Goal: Task Accomplishment & Management: Manage account settings

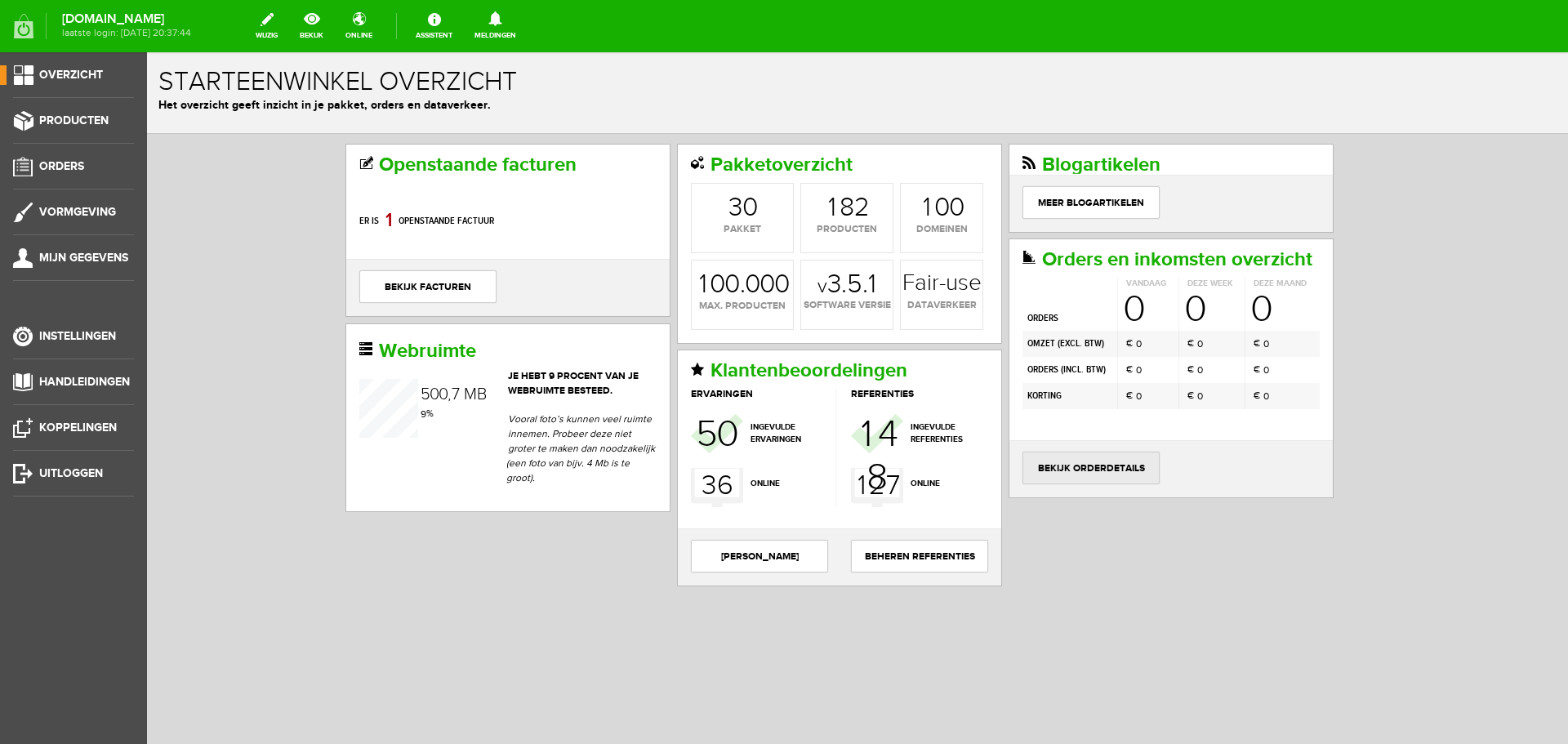
click at [1126, 466] on link "bekijk orderdetails" at bounding box center [1091, 468] width 137 height 33
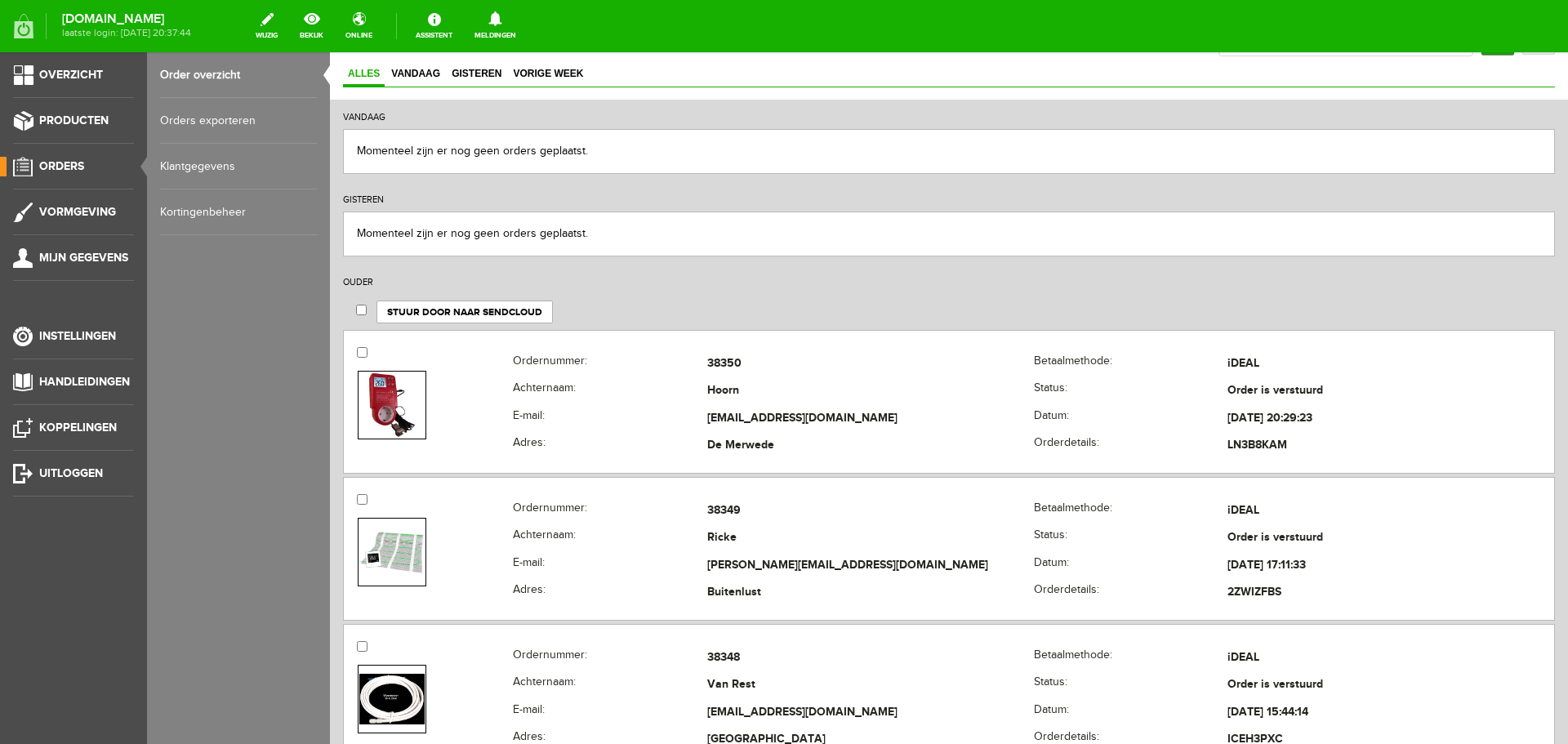
scroll to position [82, 0]
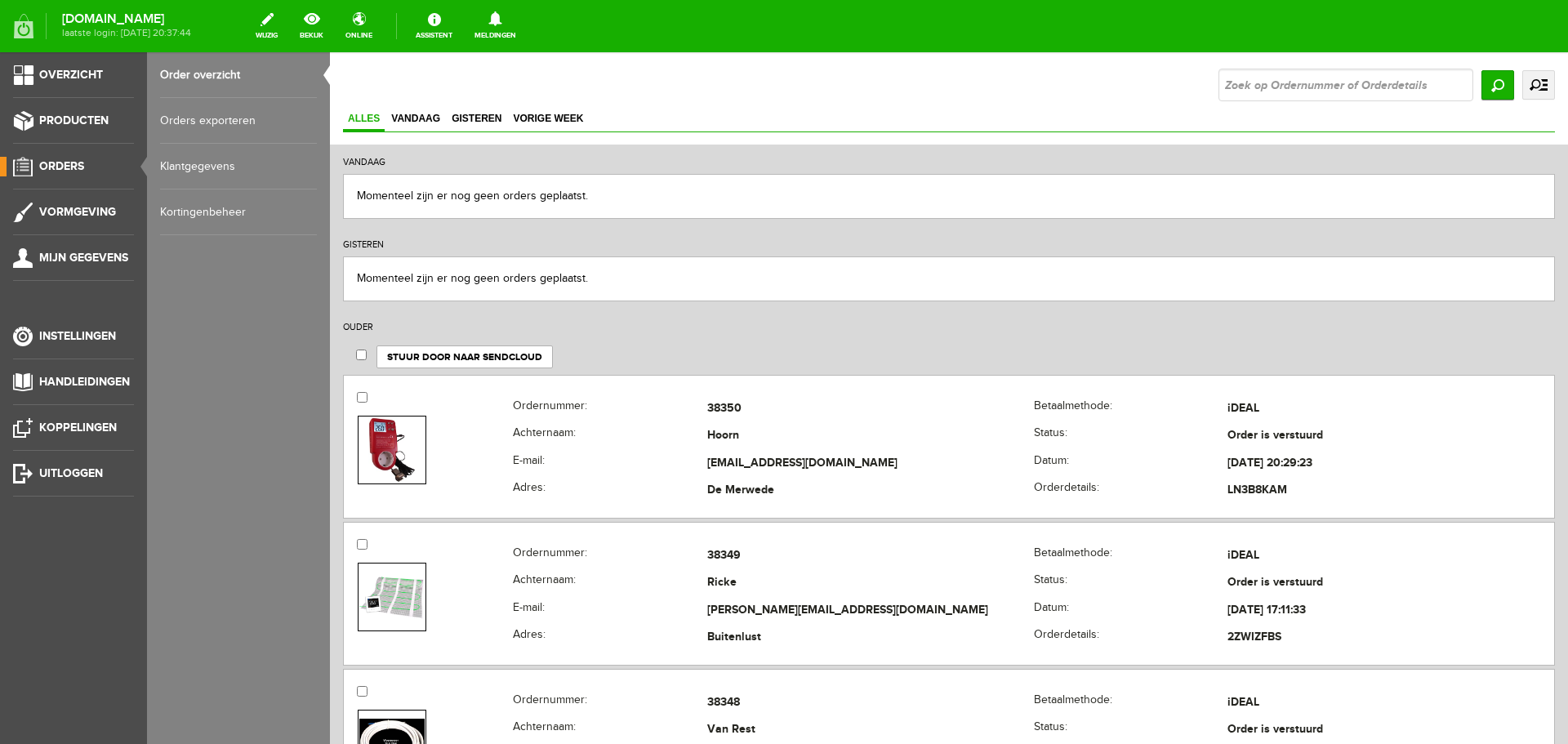
click at [1522, 82] on link "uitgebreid zoeken" at bounding box center [1539, 85] width 33 height 29
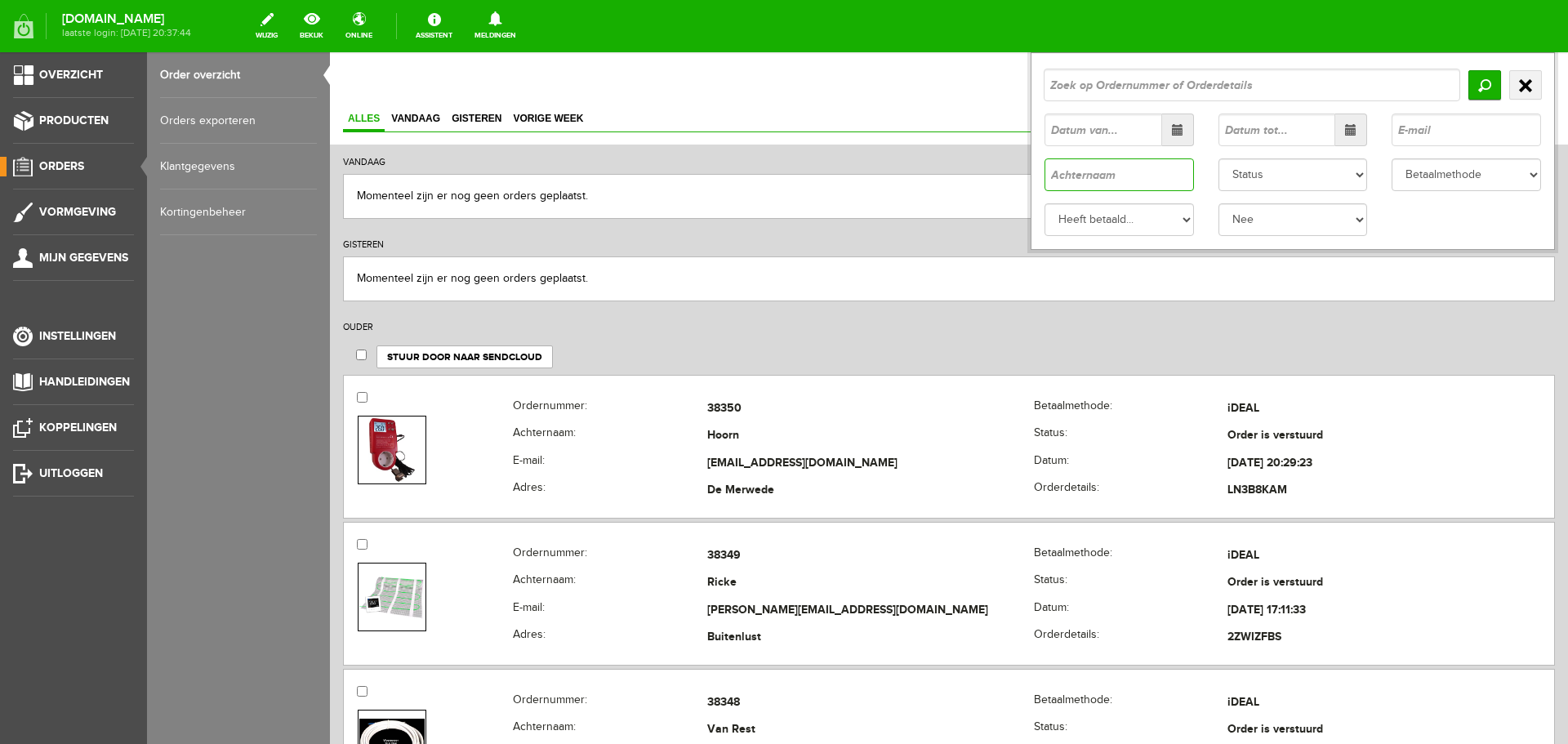
click at [1098, 174] on input "text" at bounding box center [1120, 174] width 149 height 33
paste input "Gennesse"
click at [1045, 176] on input "Gennesse" at bounding box center [1120, 174] width 149 height 33
type input "Gennesse"
click at [1473, 82] on input "Zoeken" at bounding box center [1485, 85] width 33 height 29
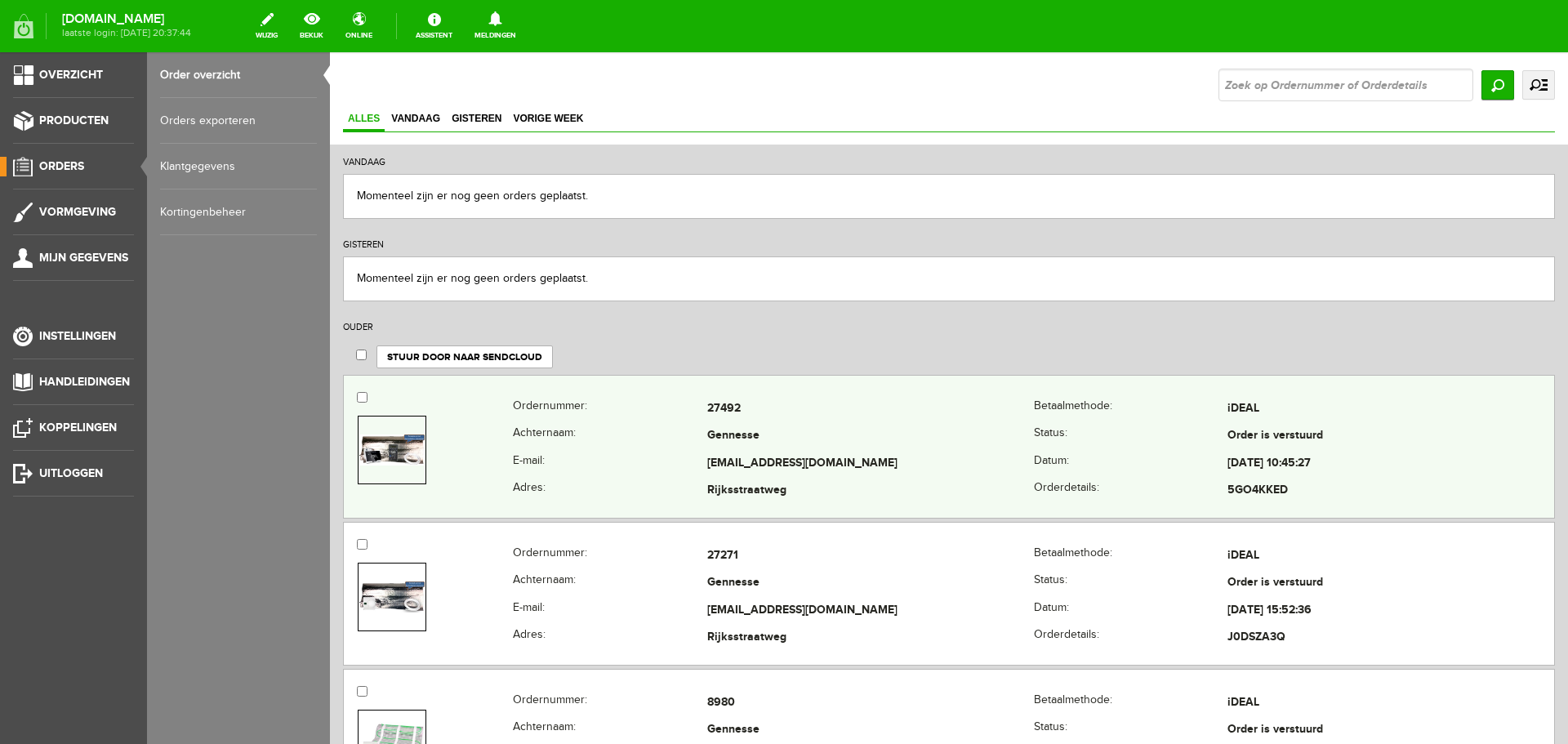
click at [387, 456] on img at bounding box center [392, 450] width 65 height 31
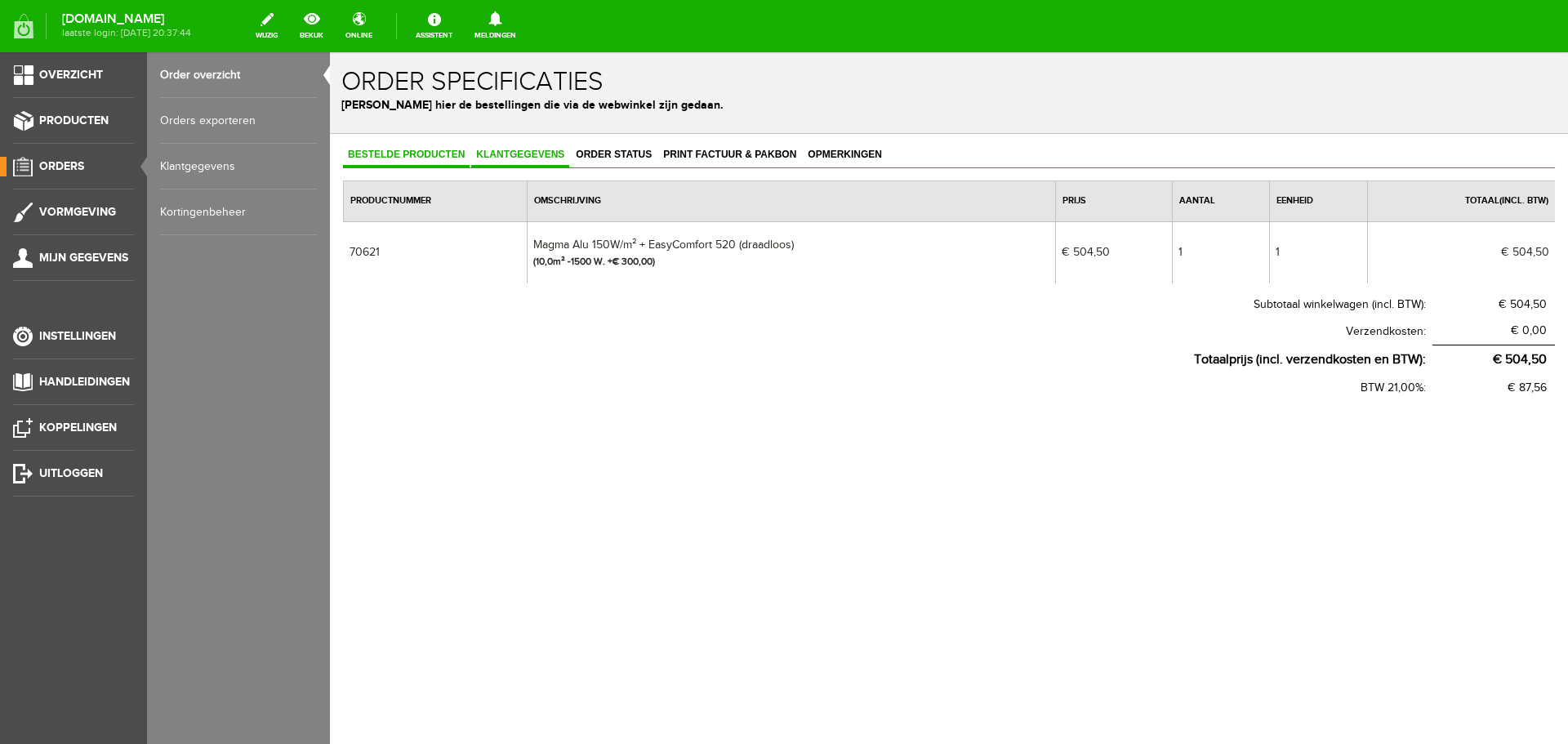
click at [523, 156] on span "Klantgegevens" at bounding box center [520, 154] width 98 height 11
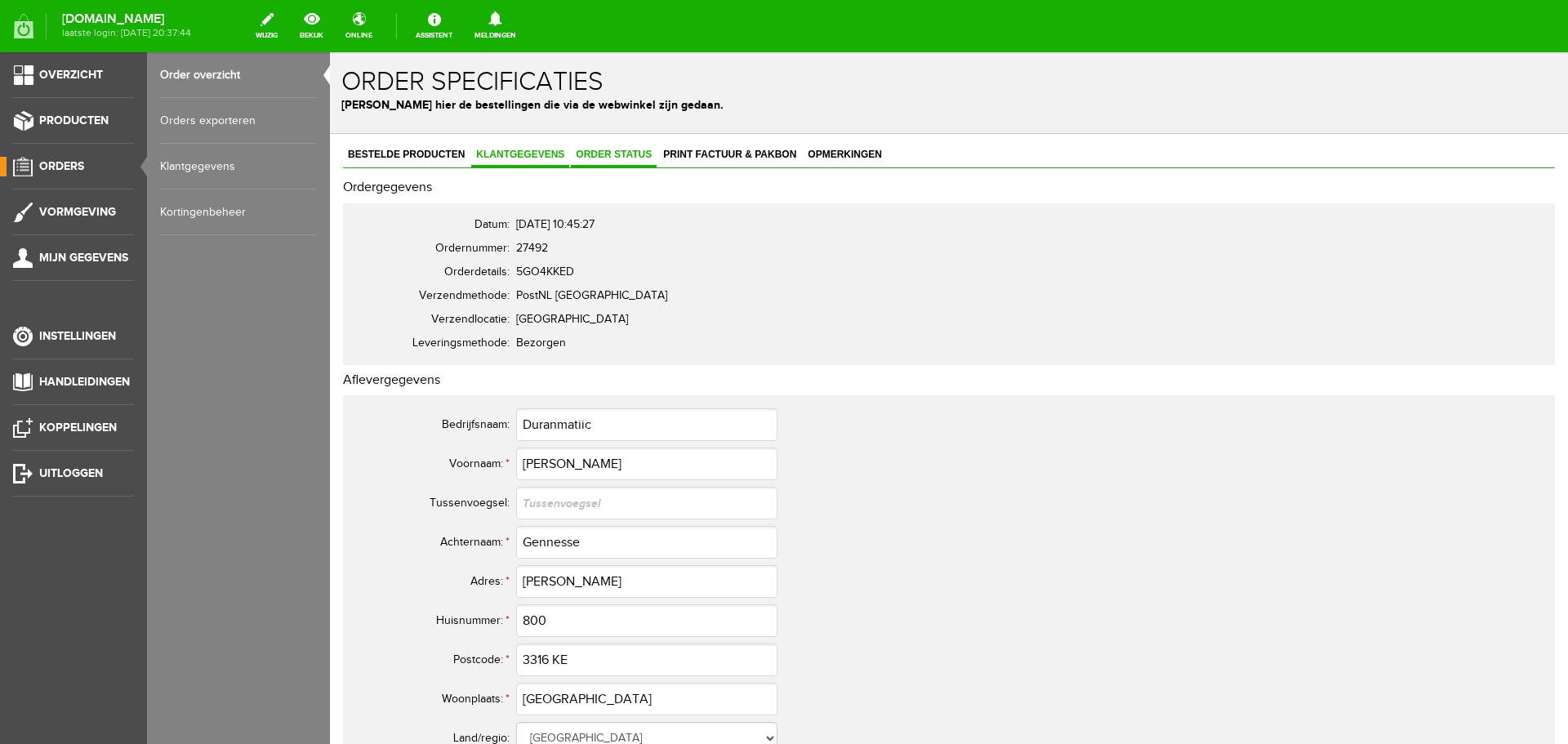
click at [632, 155] on span "Order status" at bounding box center [613, 154] width 86 height 11
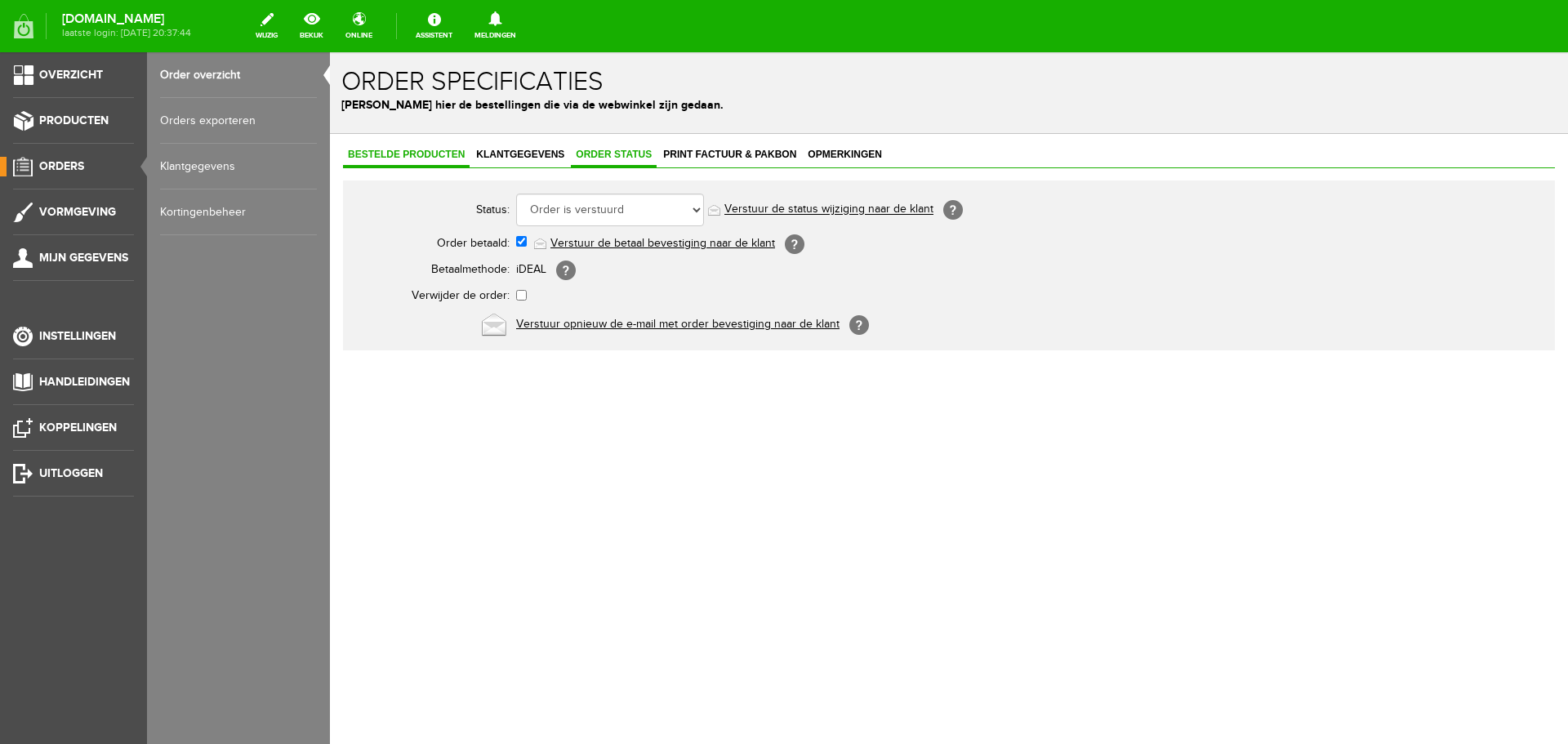
click at [438, 151] on span "Bestelde producten" at bounding box center [406, 154] width 126 height 11
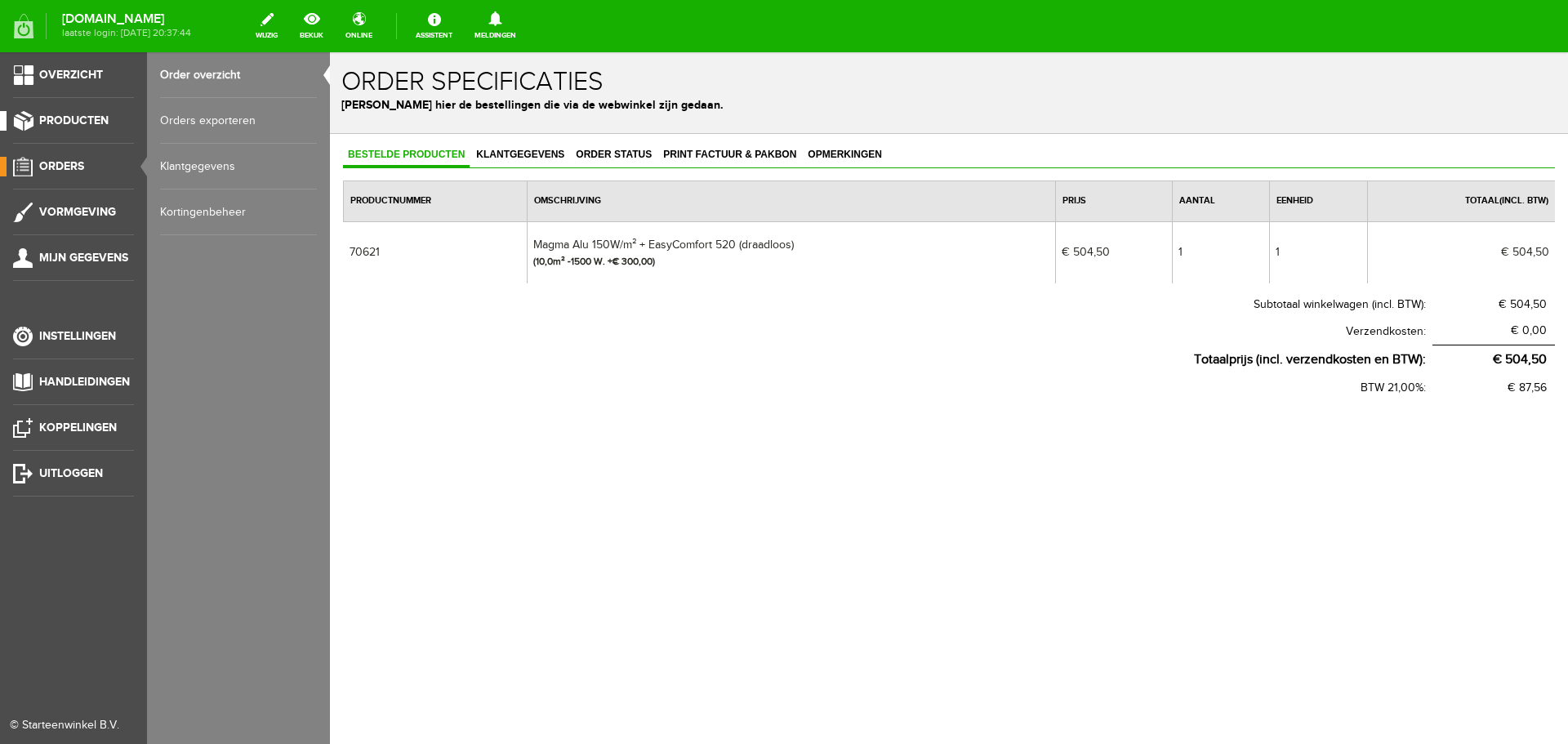
click at [67, 120] on span "Producten" at bounding box center [74, 120] width 70 height 14
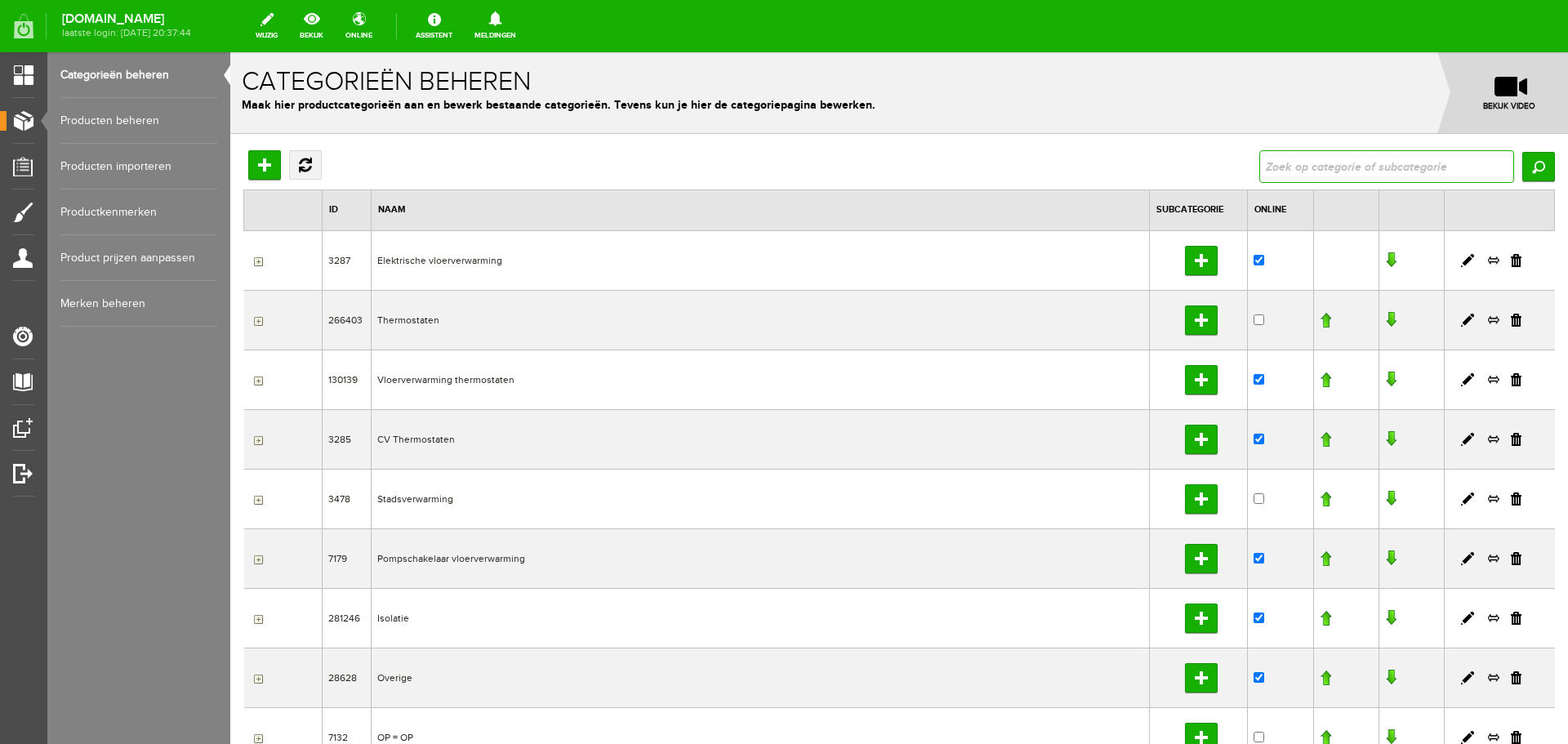
click at [1296, 164] on input "text" at bounding box center [1387, 167] width 255 height 33
click at [130, 122] on link "Producten beheren" at bounding box center [138, 120] width 156 height 46
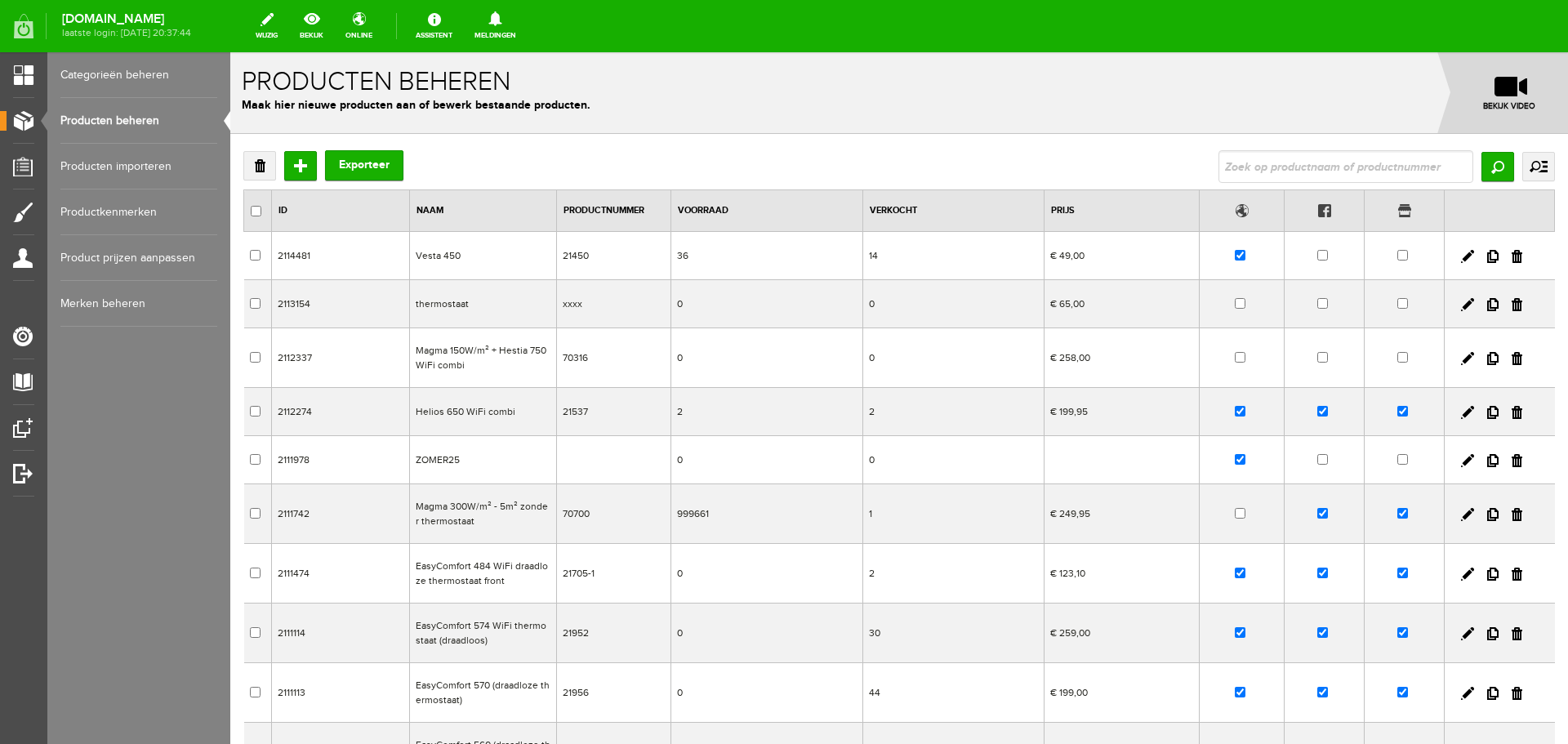
drag, startPoint x: 1309, startPoint y: 149, endPoint x: 1303, endPoint y: 156, distance: 9.2
click at [1308, 150] on div "Verwijderen Toevoegen Exporteer Zoeken uitgebreid zoeken Categorie Elektrische …" at bounding box center [899, 540] width 1338 height 813
click at [1298, 158] on input "text" at bounding box center [1345, 167] width 255 height 33
type input "520"
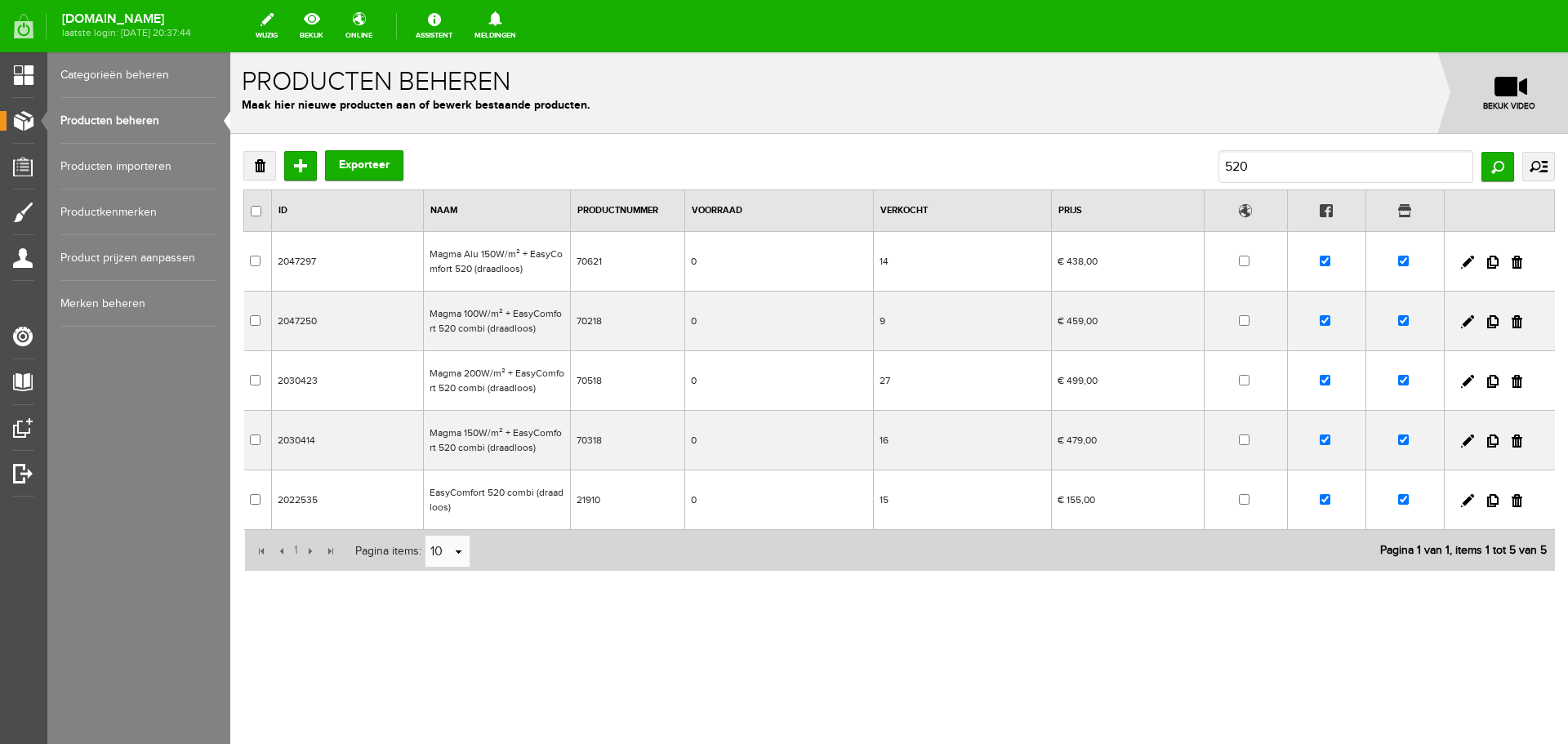
click at [529, 490] on td "EasyComfort 520 combi (draadloos)" at bounding box center [497, 499] width 147 height 59
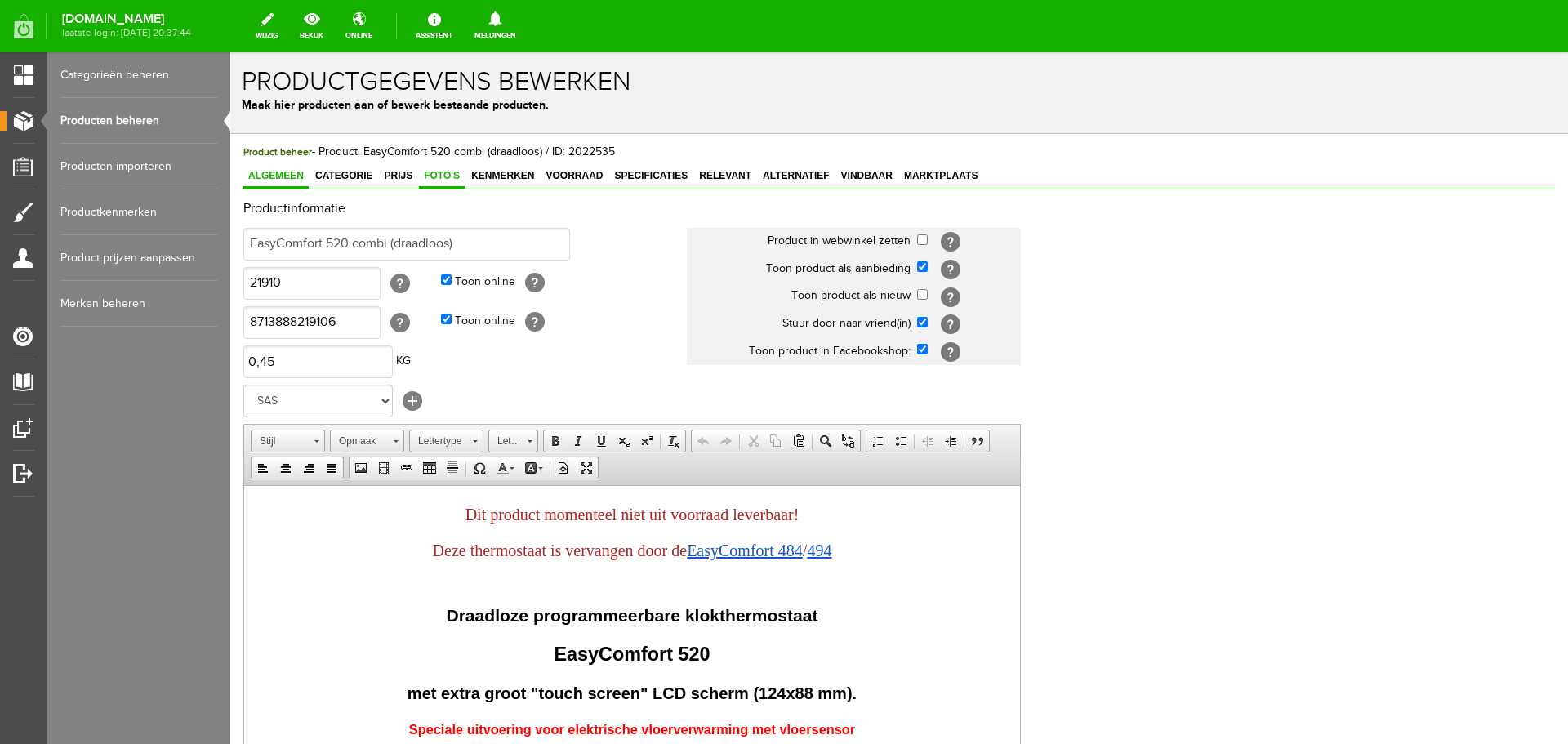
click at [436, 180] on span "Foto's" at bounding box center [442, 175] width 46 height 11
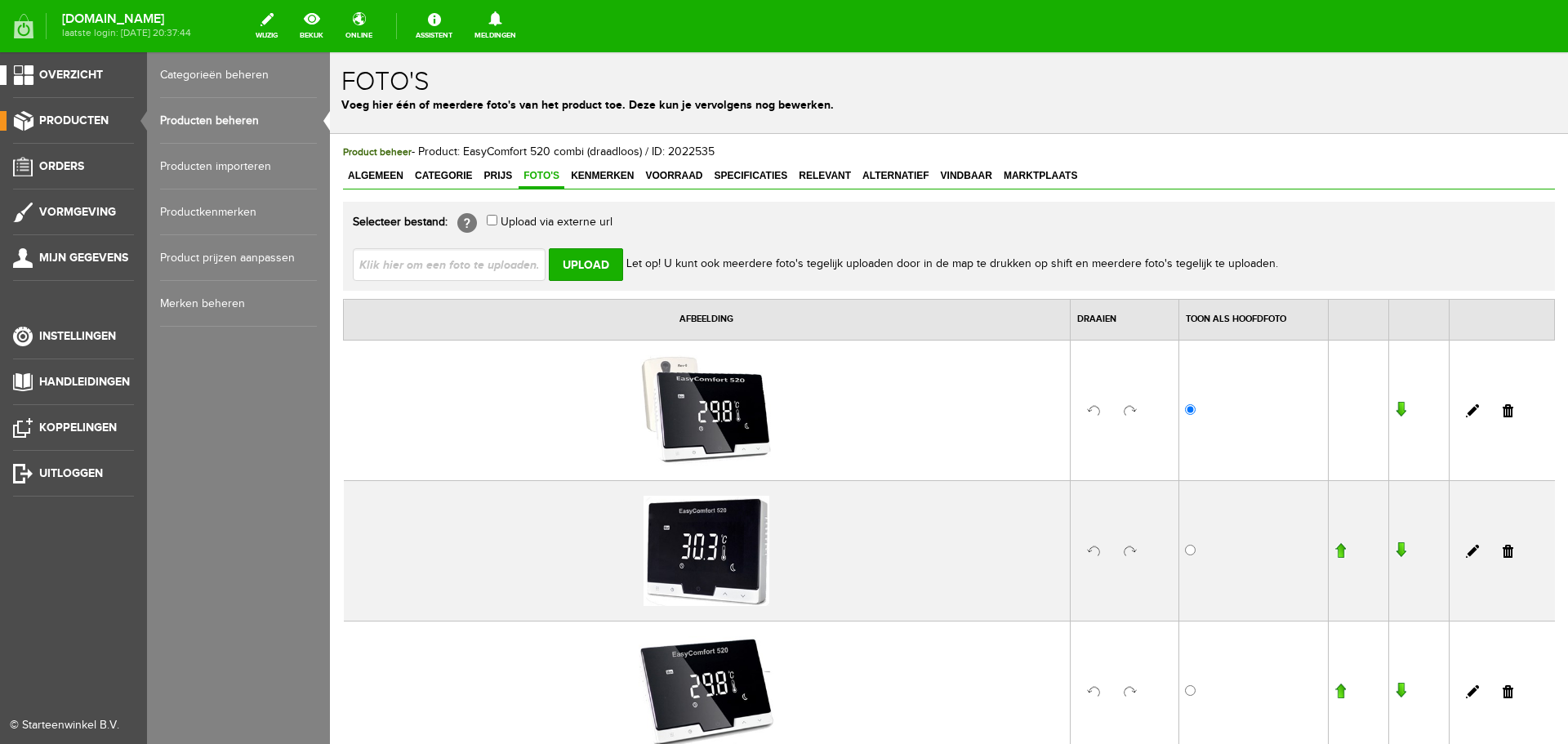
click at [35, 66] on link "Overzicht" at bounding box center [67, 75] width 134 height 20
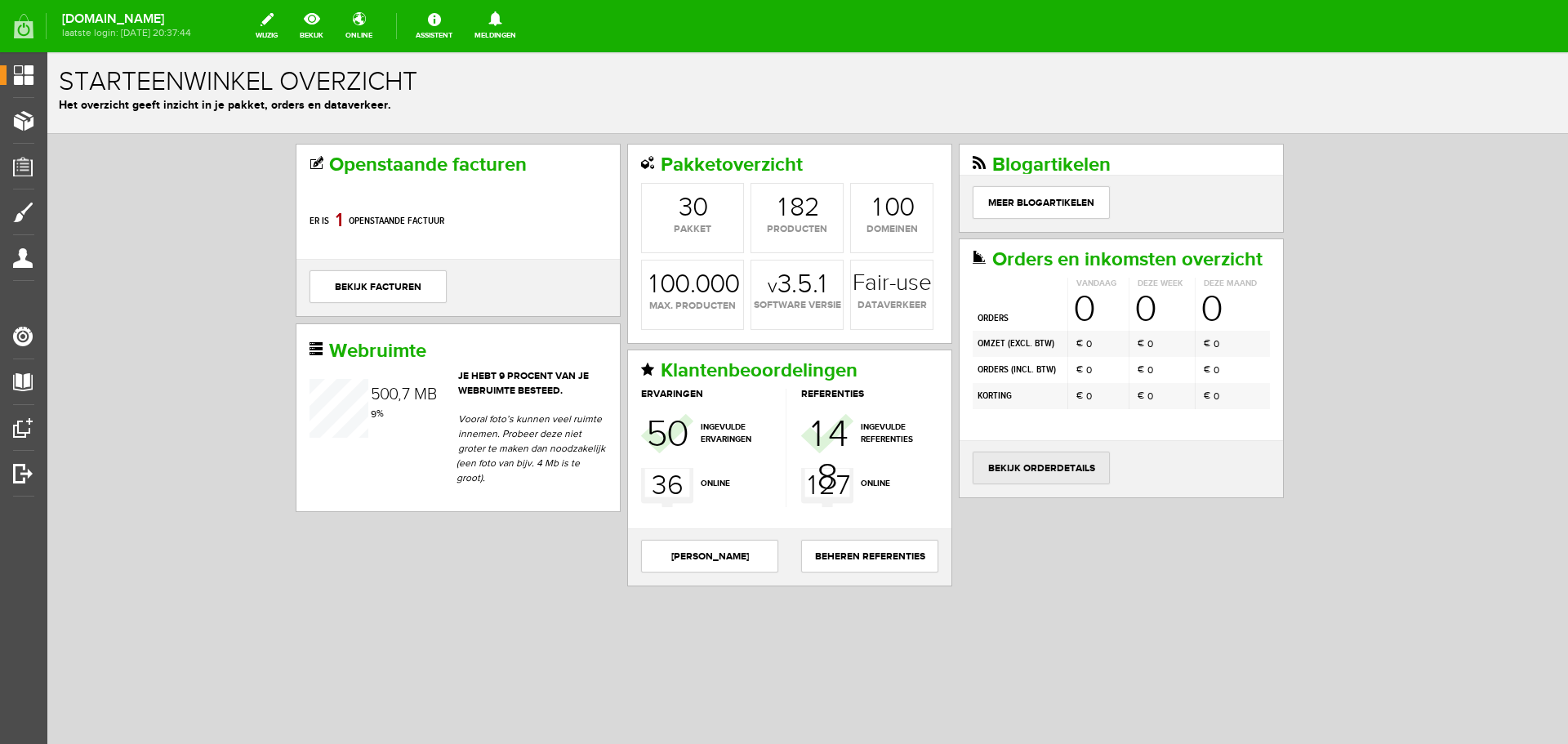
click at [1059, 468] on link "bekijk orderdetails" at bounding box center [1041, 468] width 137 height 33
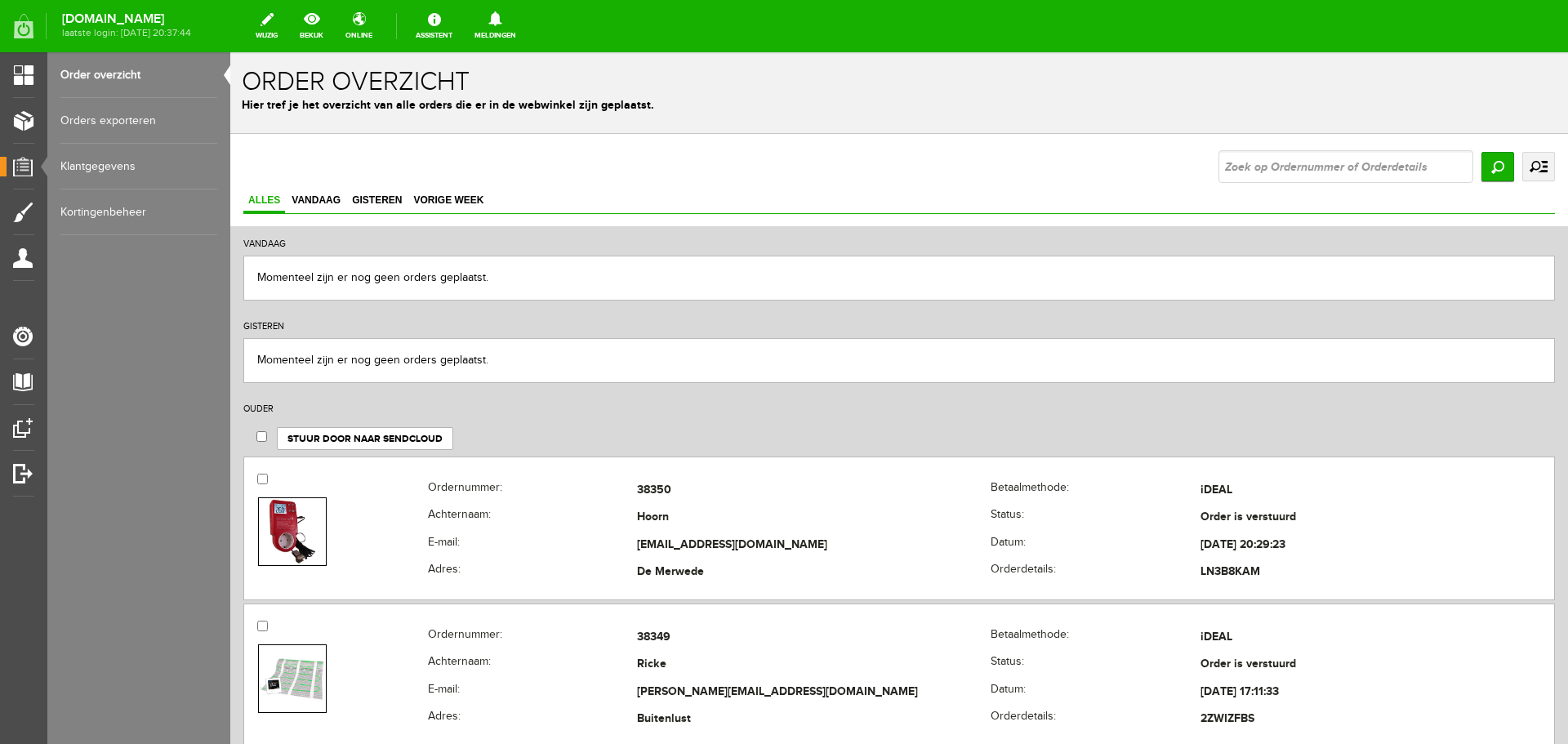
click at [1531, 172] on link "uitgebreid zoeken" at bounding box center [1539, 167] width 33 height 29
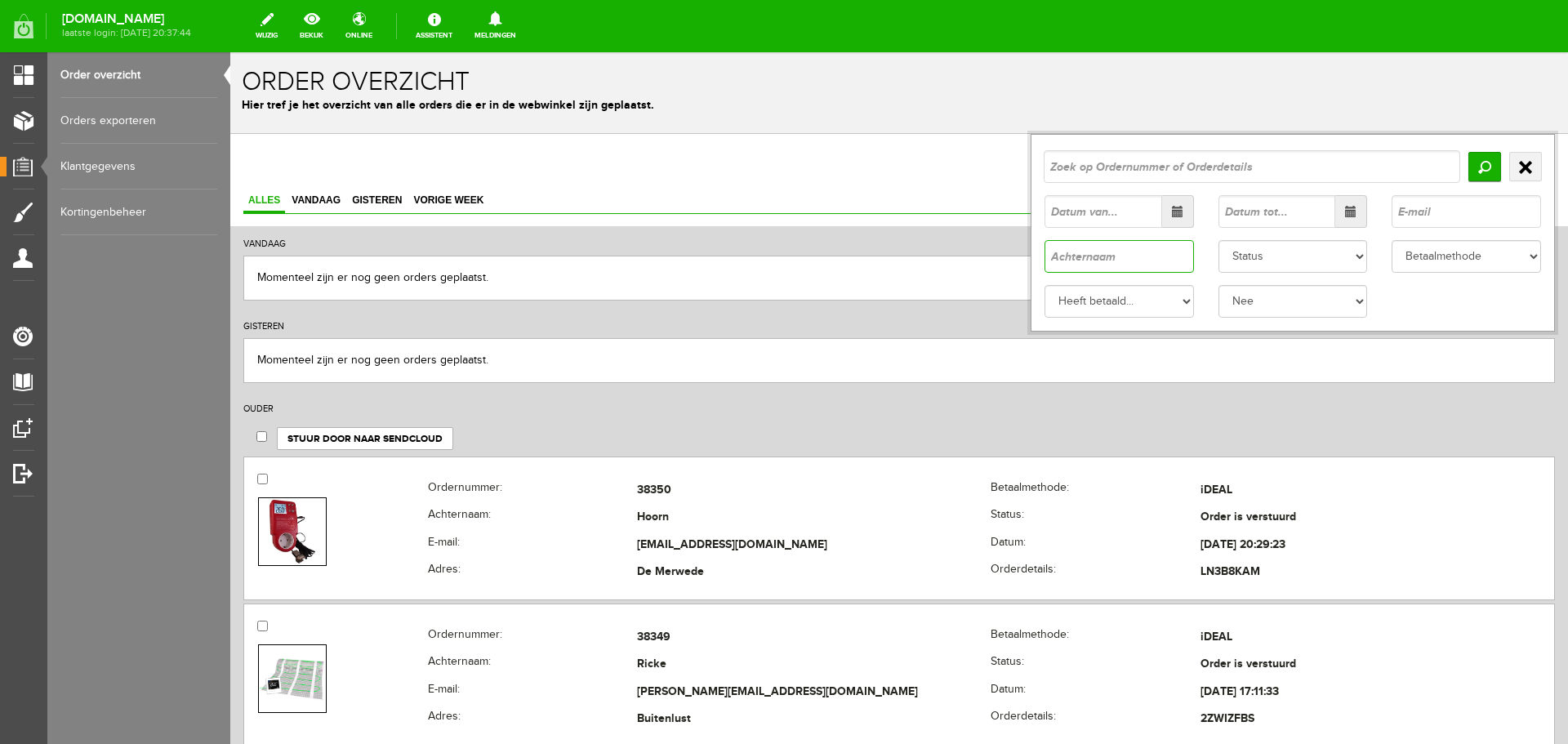
click at [1068, 261] on input "text" at bounding box center [1120, 256] width 149 height 33
paste input "Gennesse"
type input "Gennesse"
click at [1469, 161] on input "Zoeken" at bounding box center [1485, 167] width 33 height 29
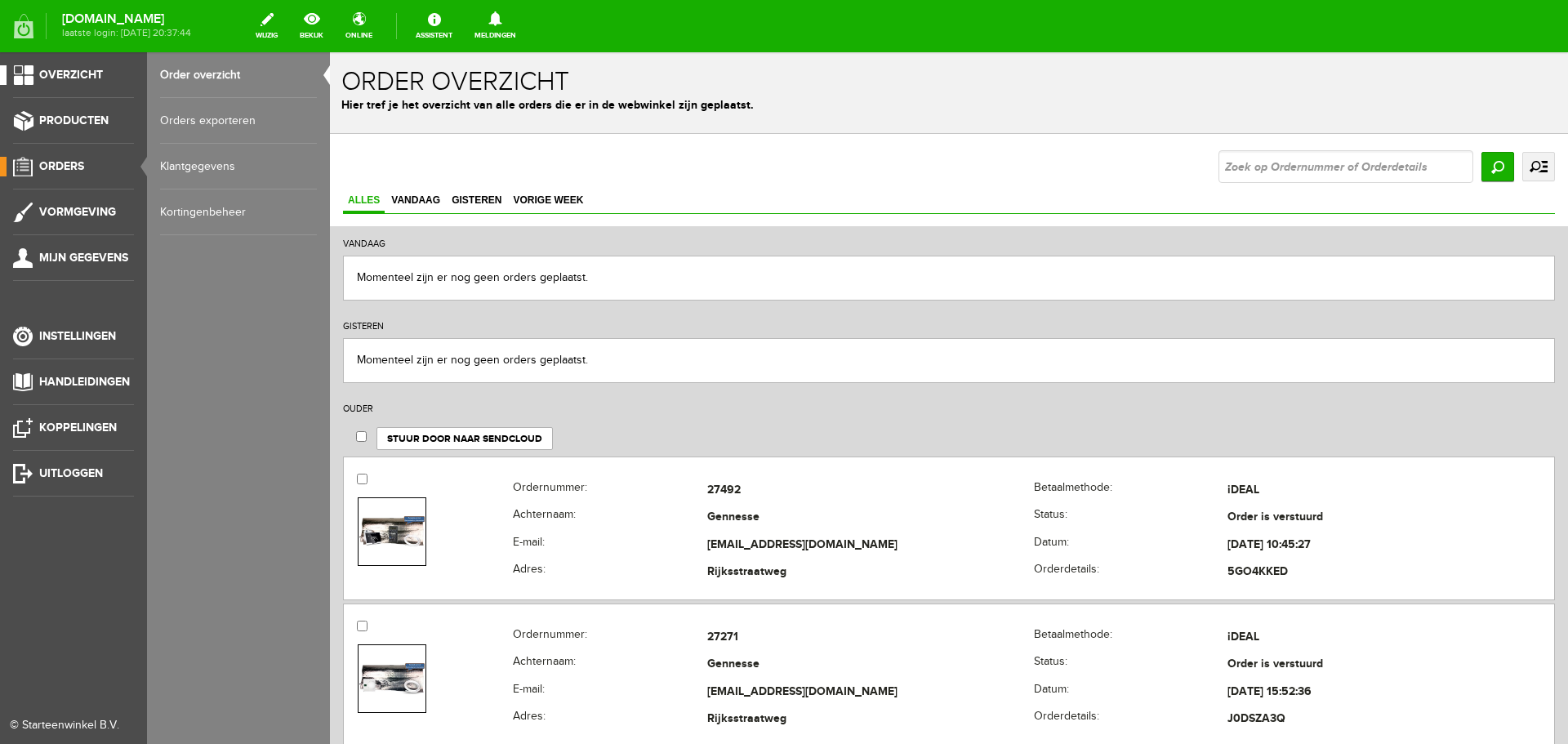
click at [40, 73] on span "Overzicht" at bounding box center [71, 75] width 64 height 14
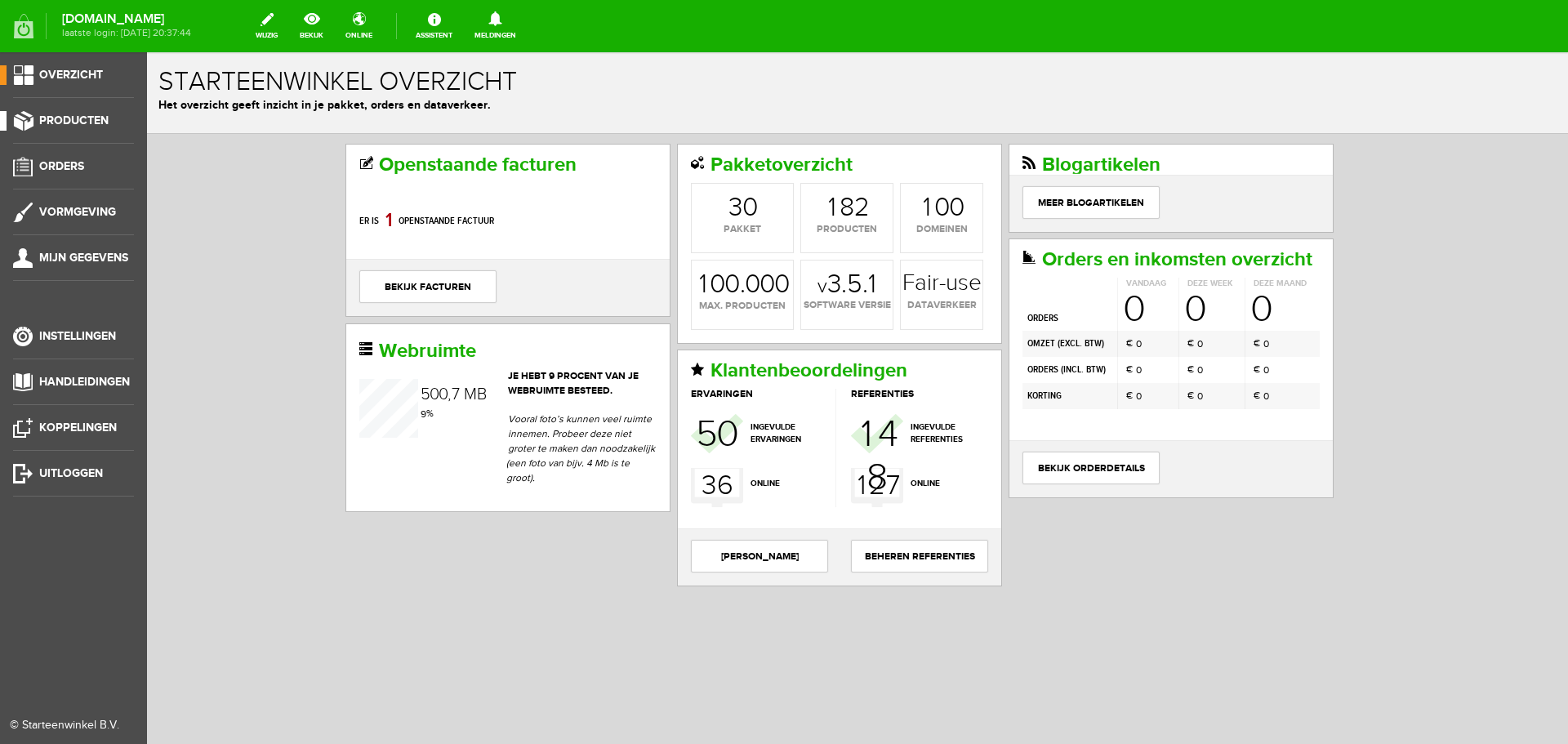
click at [25, 95] on li "Overzicht" at bounding box center [73, 82] width 121 height 33
drag, startPoint x: 58, startPoint y: 480, endPoint x: 56, endPoint y: 465, distance: 15.1
click at [56, 465] on link "Uitloggen" at bounding box center [67, 473] width 134 height 20
